Goal: Navigation & Orientation: Understand site structure

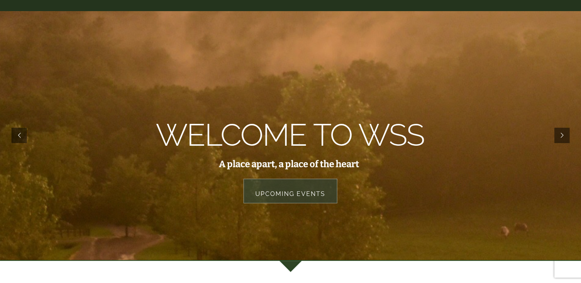
scroll to position [77, 0]
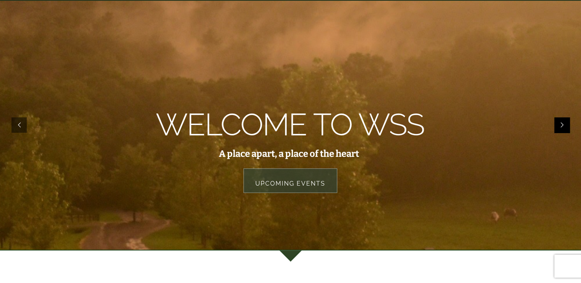
click at [557, 122] on rs-arrow at bounding box center [561, 124] width 15 height 15
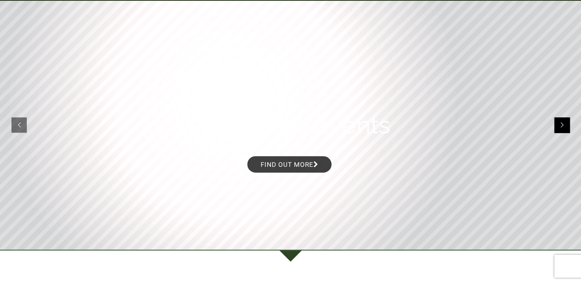
click at [557, 122] on rs-arrow at bounding box center [561, 124] width 15 height 15
click at [561, 123] on rs-arrow at bounding box center [561, 124] width 15 height 15
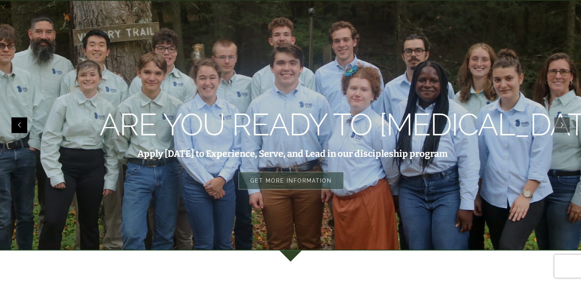
click at [17, 126] on rs-arrow at bounding box center [18, 124] width 15 height 15
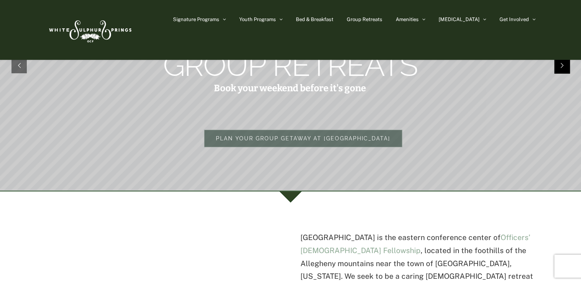
click at [558, 69] on rs-arrow at bounding box center [561, 65] width 15 height 15
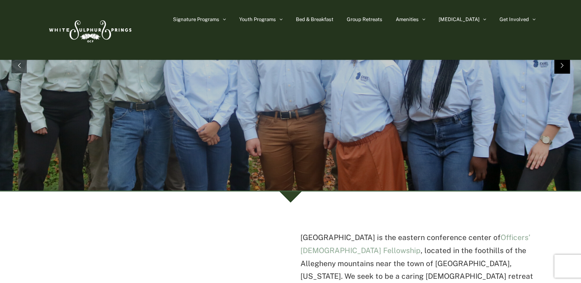
click at [557, 69] on rs-arrow at bounding box center [561, 65] width 15 height 15
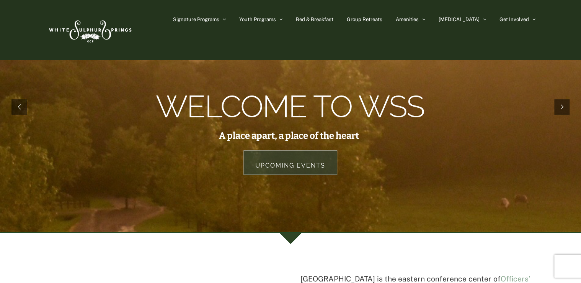
scroll to position [38, 0]
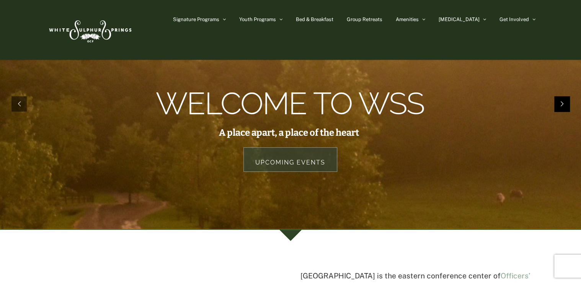
click at [561, 111] on rs-arrow at bounding box center [561, 103] width 15 height 15
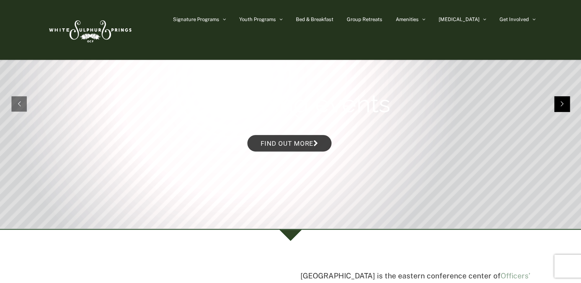
click at [561, 110] on rs-arrow at bounding box center [561, 103] width 15 height 15
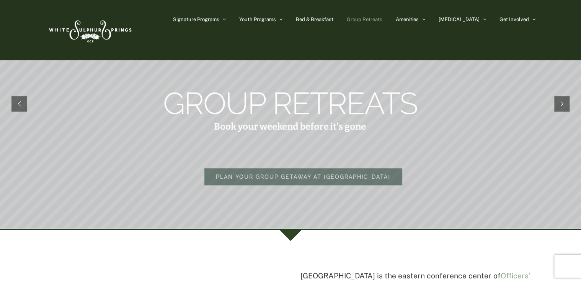
click at [382, 19] on span "Group Retreats" at bounding box center [365, 19] width 36 height 5
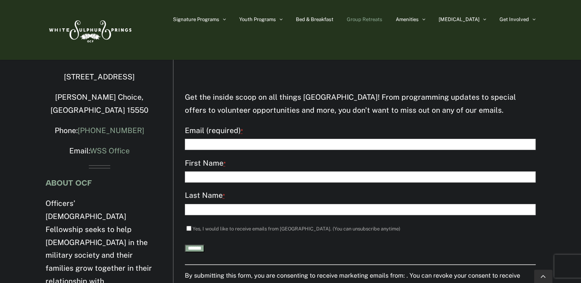
scroll to position [2805, 0]
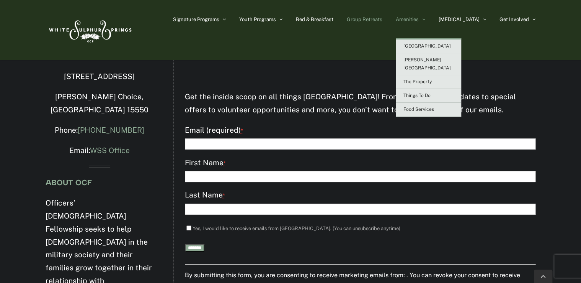
click at [425, 17] on link "Amenities" at bounding box center [410, 19] width 29 height 38
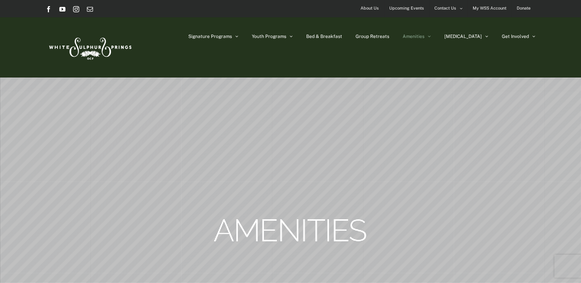
click at [404, 5] on span "Upcoming Events" at bounding box center [406, 8] width 35 height 11
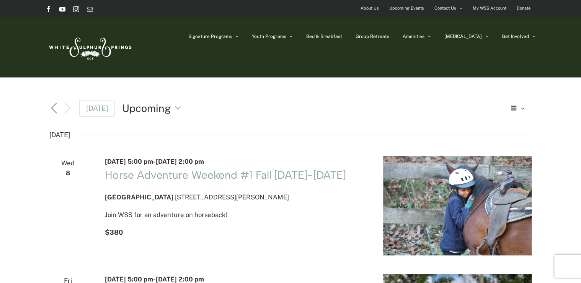
click at [72, 44] on img at bounding box center [90, 47] width 88 height 36
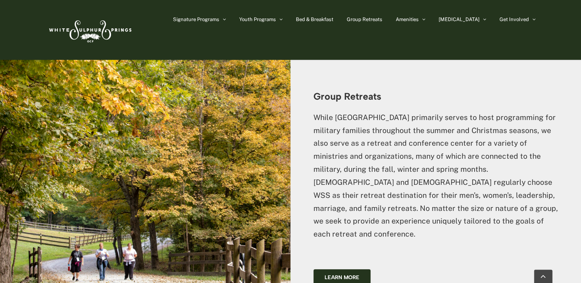
scroll to position [1684, 0]
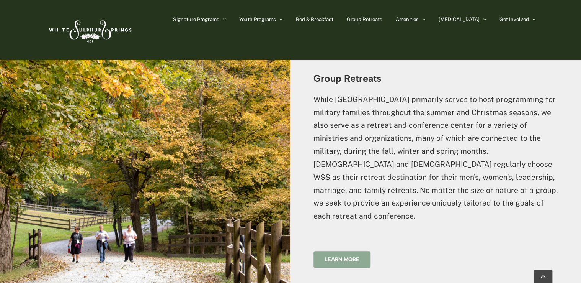
click at [351, 256] on span "Learn more" at bounding box center [342, 259] width 35 height 7
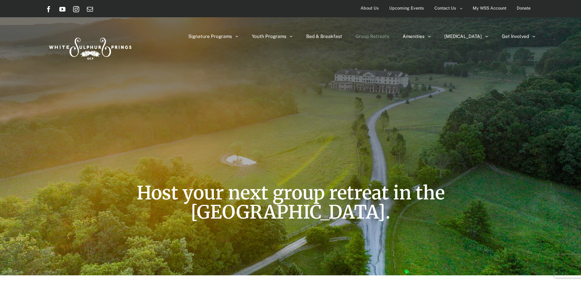
click at [373, 7] on span "About Us" at bounding box center [370, 8] width 18 height 11
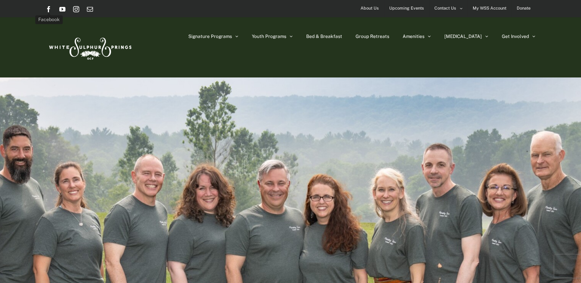
click at [49, 8] on link "Facebook" at bounding box center [49, 9] width 6 height 6
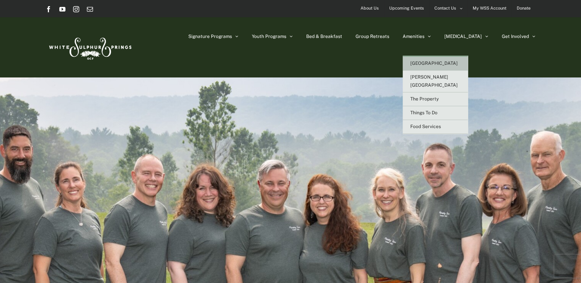
click at [461, 59] on link "[GEOGRAPHIC_DATA]" at bounding box center [435, 64] width 65 height 14
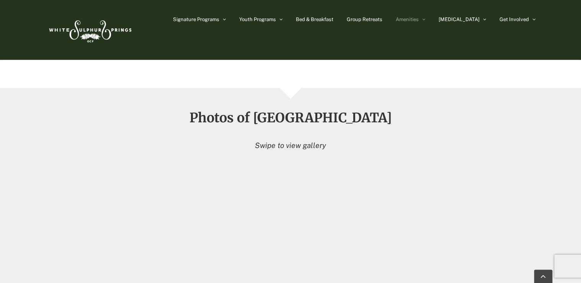
scroll to position [706, 0]
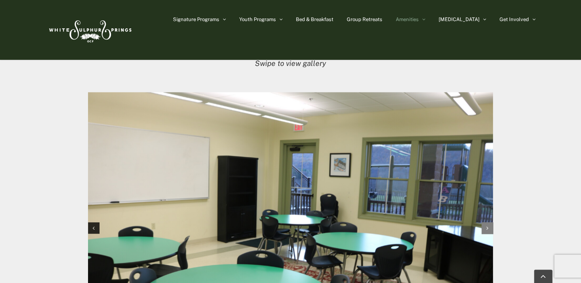
click at [490, 222] on div "Next slide" at bounding box center [487, 227] width 11 height 11
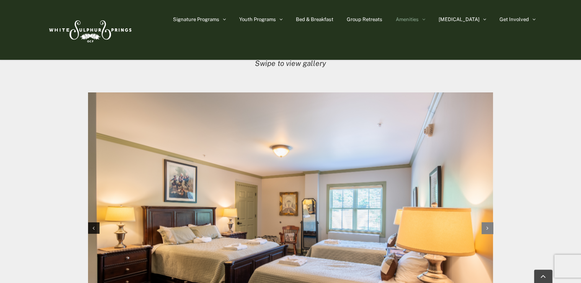
click at [490, 222] on div "Next slide" at bounding box center [487, 227] width 11 height 11
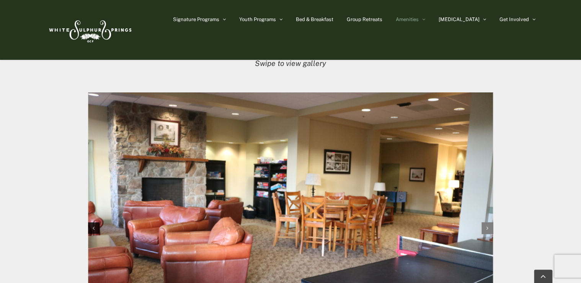
click at [490, 222] on div "Next slide" at bounding box center [487, 227] width 11 height 11
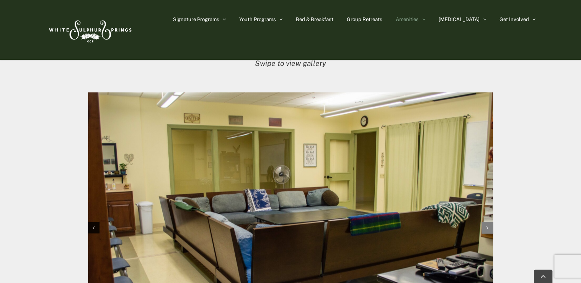
click at [490, 221] on div "Next slide" at bounding box center [487, 226] width 11 height 11
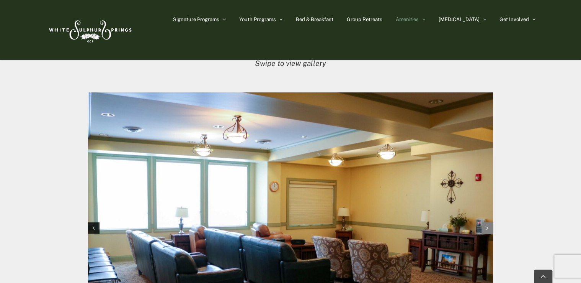
click at [490, 222] on div "Next slide" at bounding box center [487, 227] width 11 height 11
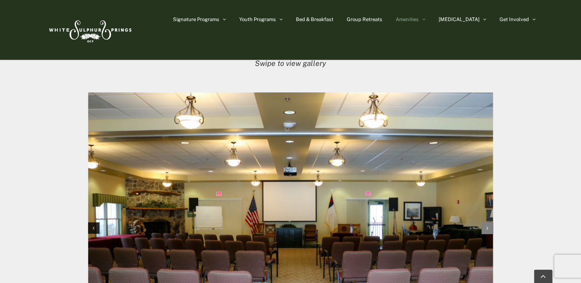
click at [490, 222] on div "Next slide" at bounding box center [487, 227] width 11 height 11
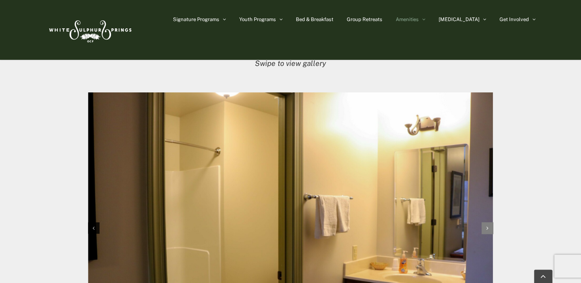
click at [490, 222] on div "Next slide" at bounding box center [487, 227] width 11 height 11
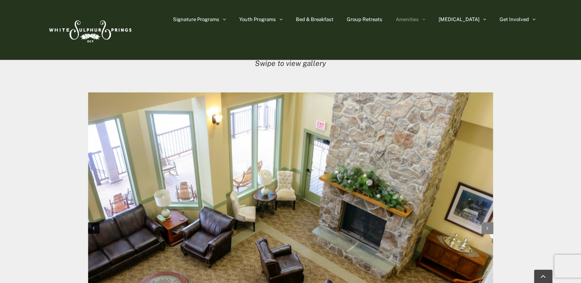
click at [490, 222] on div "Next slide" at bounding box center [487, 227] width 11 height 11
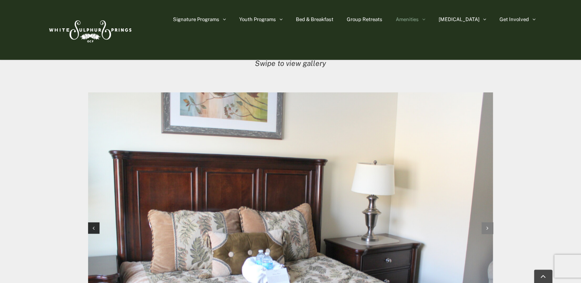
click at [490, 222] on div "Next slide" at bounding box center [487, 227] width 11 height 11
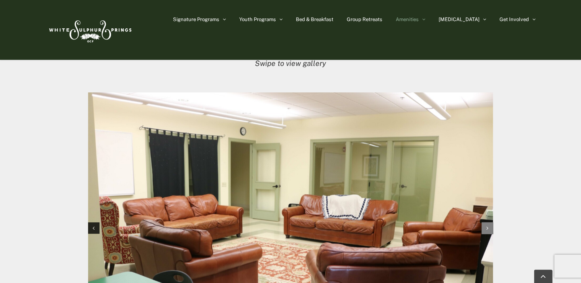
click at [490, 222] on div "Next slide" at bounding box center [487, 227] width 11 height 11
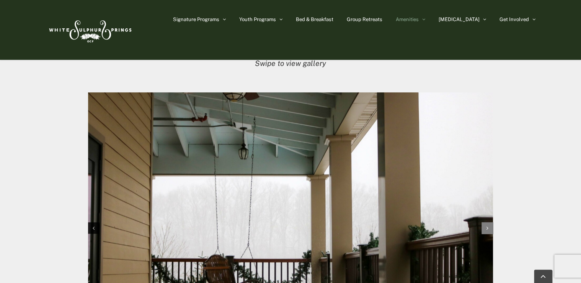
click at [490, 222] on div "Next slide" at bounding box center [487, 227] width 11 height 11
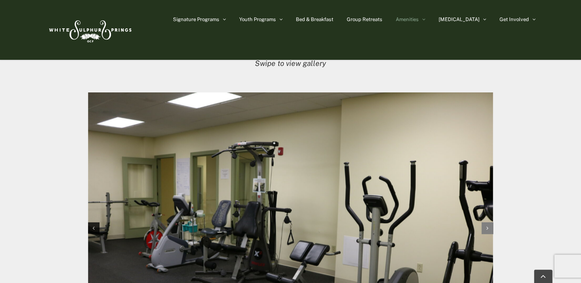
click at [490, 222] on div "Next slide" at bounding box center [487, 227] width 11 height 11
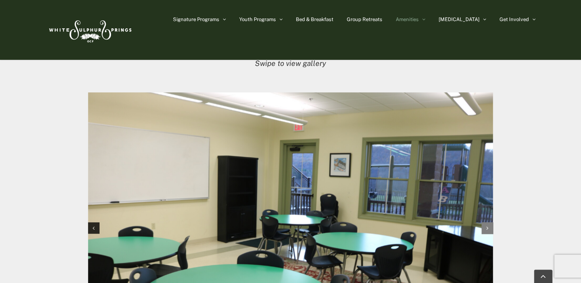
click at [490, 222] on div "Next slide" at bounding box center [487, 227] width 11 height 11
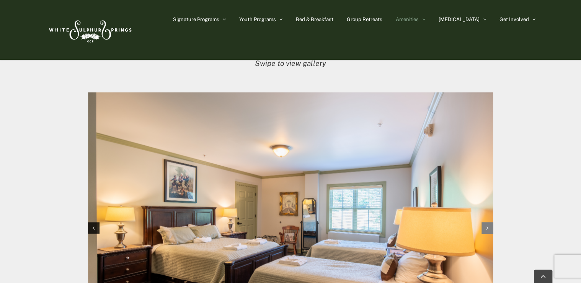
click at [490, 222] on div "Next slide" at bounding box center [487, 227] width 11 height 11
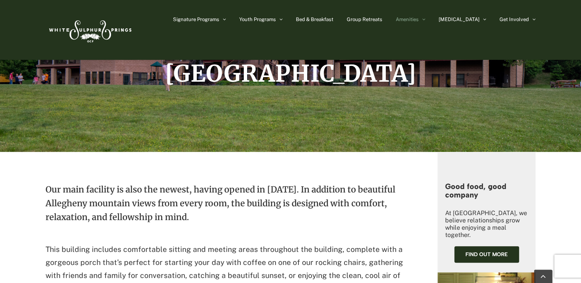
scroll to position [0, 0]
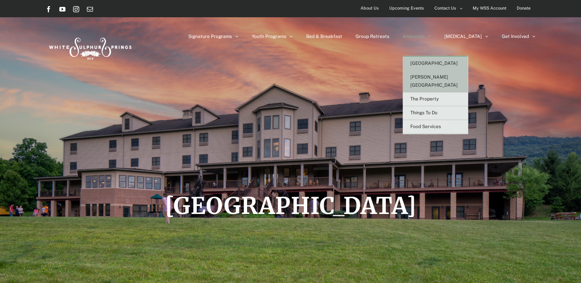
click at [451, 75] on span "[PERSON_NAME][GEOGRAPHIC_DATA]" at bounding box center [433, 80] width 47 height 13
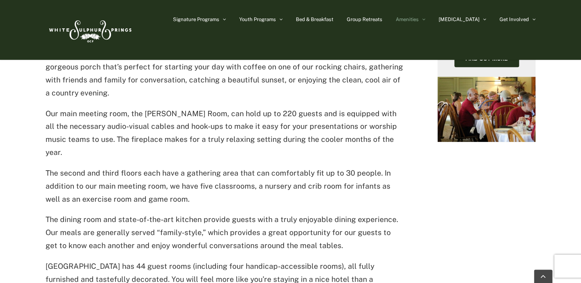
scroll to position [323, 0]
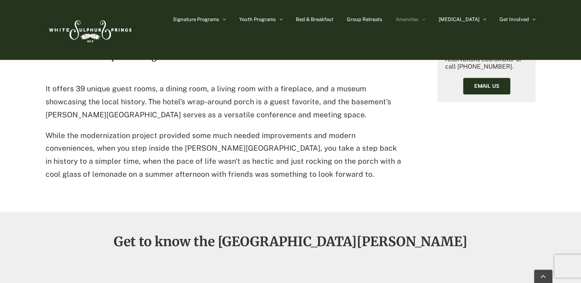
scroll to position [383, 0]
